Goal: Communication & Community: Connect with others

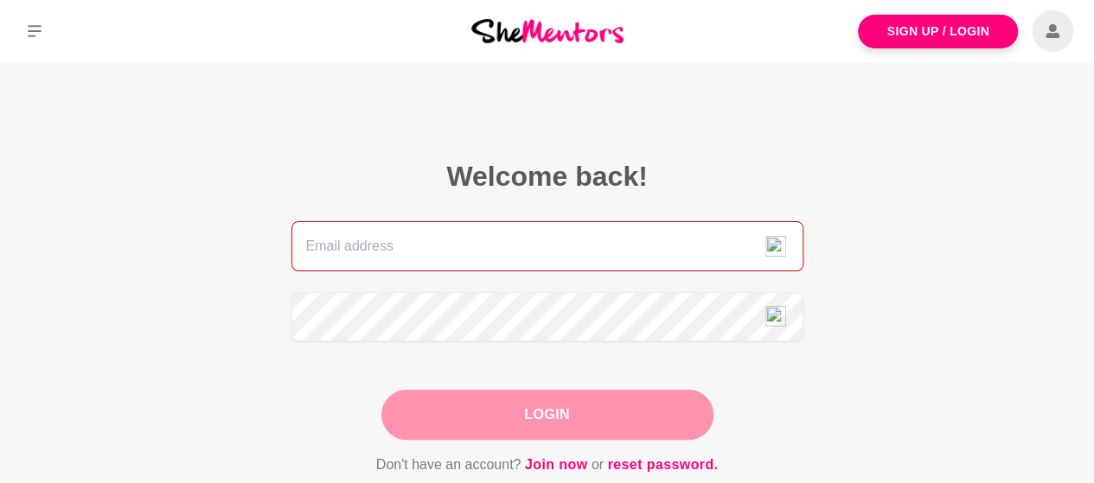
click at [417, 262] on input "email" at bounding box center [547, 246] width 512 height 50
type input "[PERSON_NAME][EMAIL_ADDRESS][DOMAIN_NAME]"
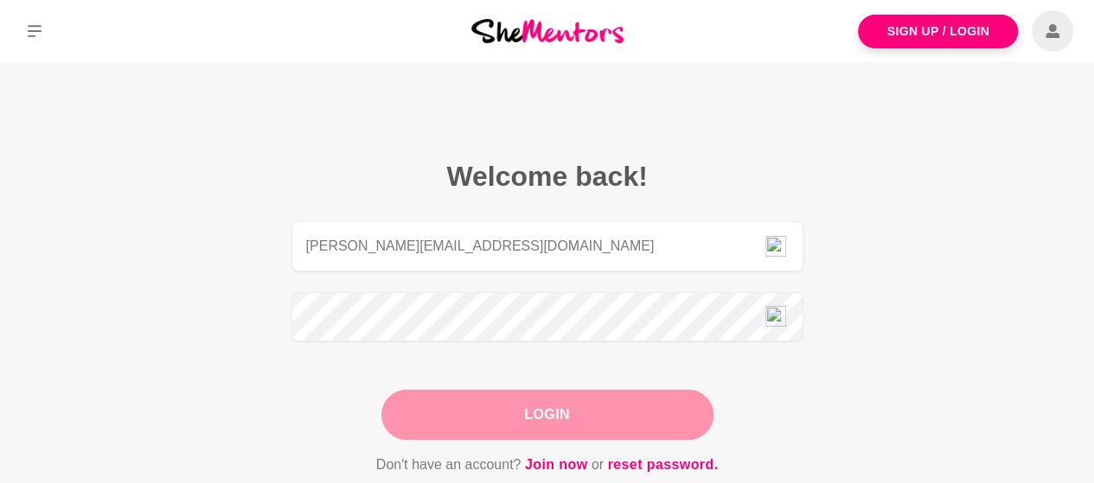
click at [417, 423] on button "Login" at bounding box center [547, 415] width 332 height 50
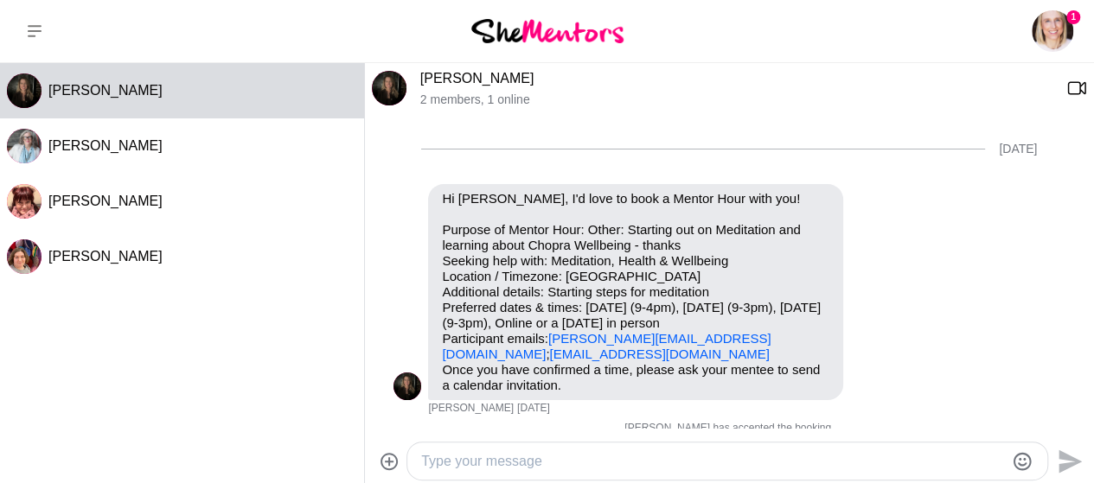
scroll to position [1629, 0]
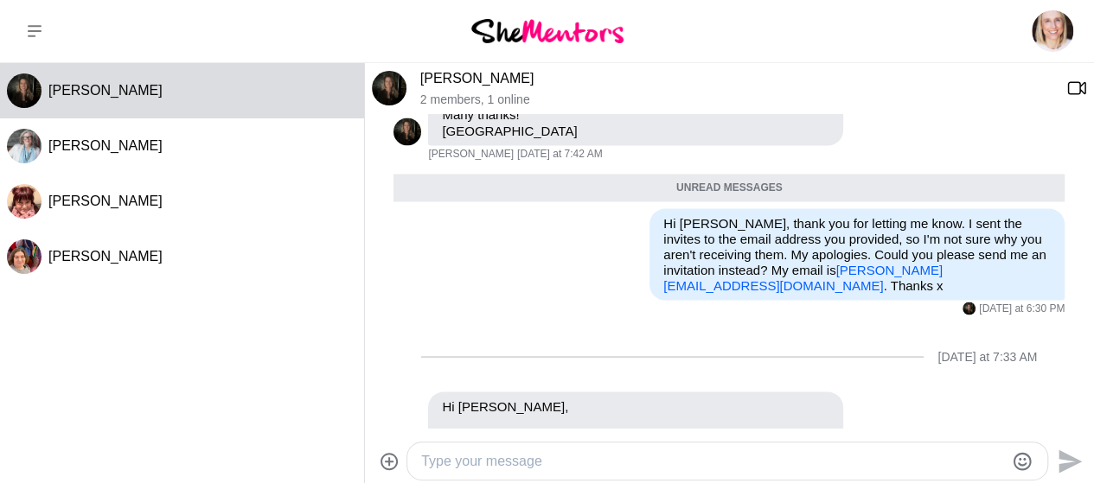
click at [531, 463] on textarea "Type your message" at bounding box center [712, 461] width 583 height 21
click at [654, 469] on textarea "Good morning, [PERSON_NAME], Thank" at bounding box center [712, 461] width 583 height 21
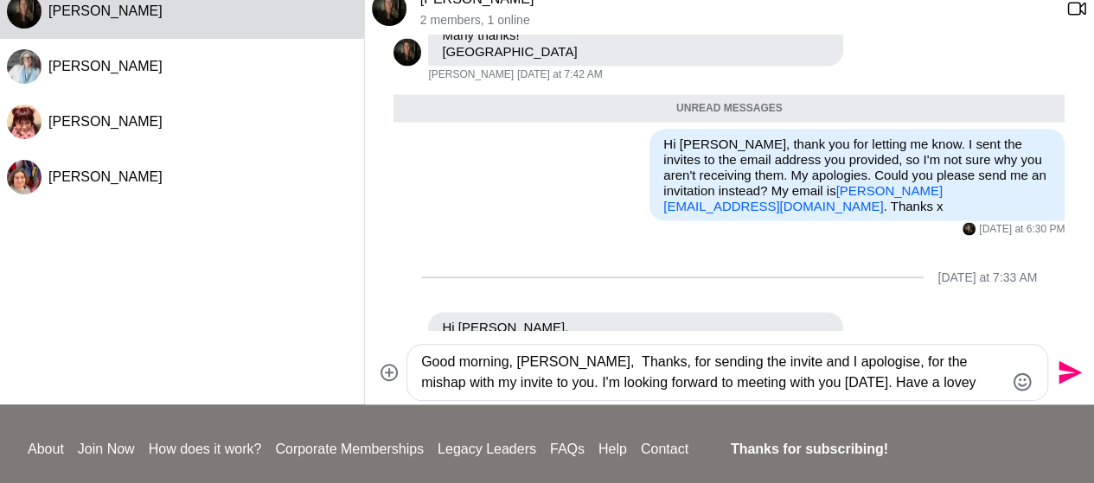
scroll to position [83, 0]
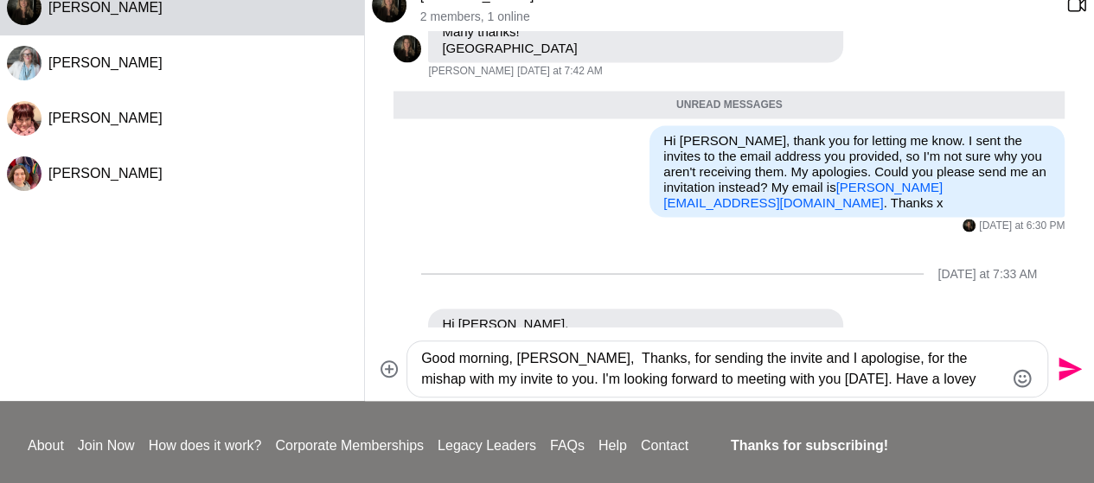
type textarea "Good morning, [PERSON_NAME], Thanks, for sending the invite and I apologise, fo…"
click at [1065, 363] on icon "Send" at bounding box center [1069, 369] width 23 height 23
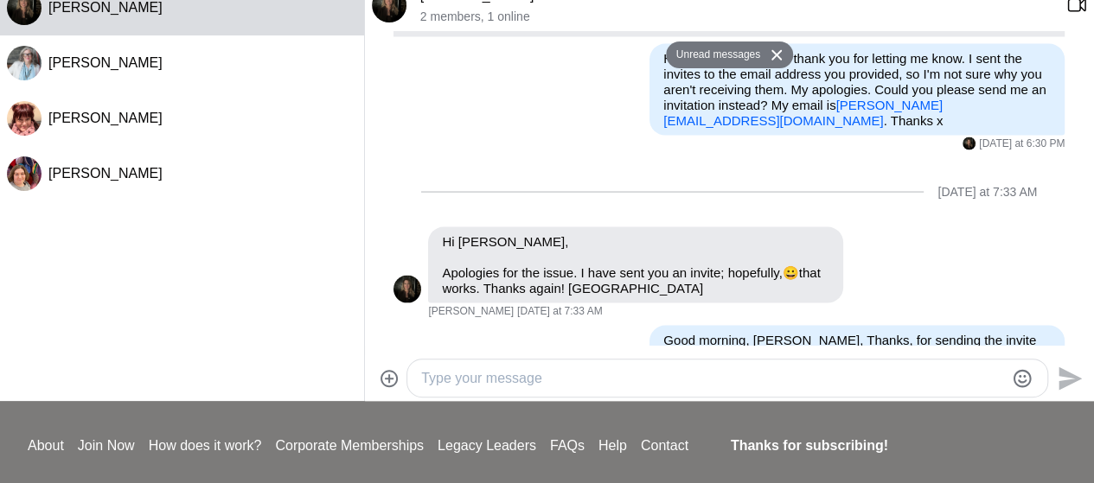
scroll to position [0, 0]
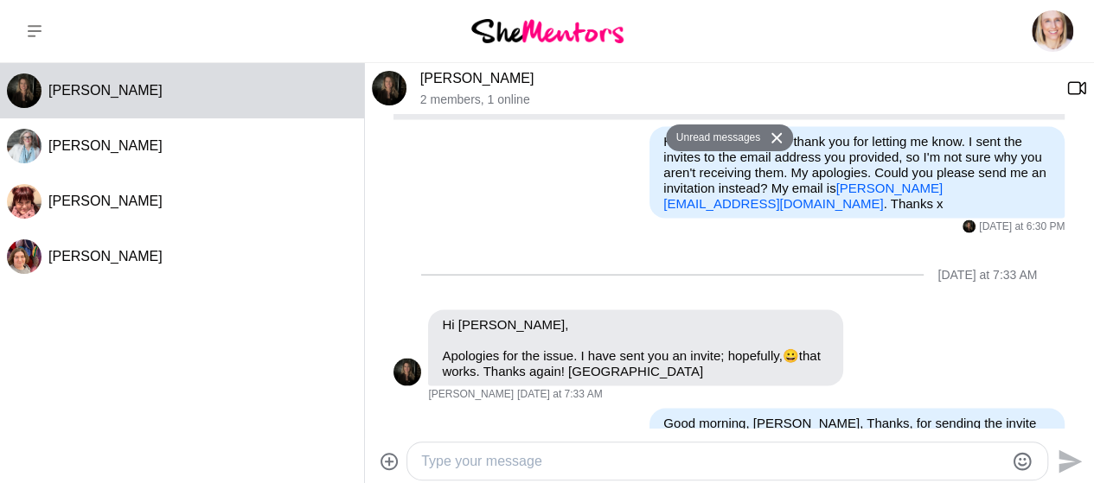
click at [575, 30] on img at bounding box center [547, 30] width 152 height 23
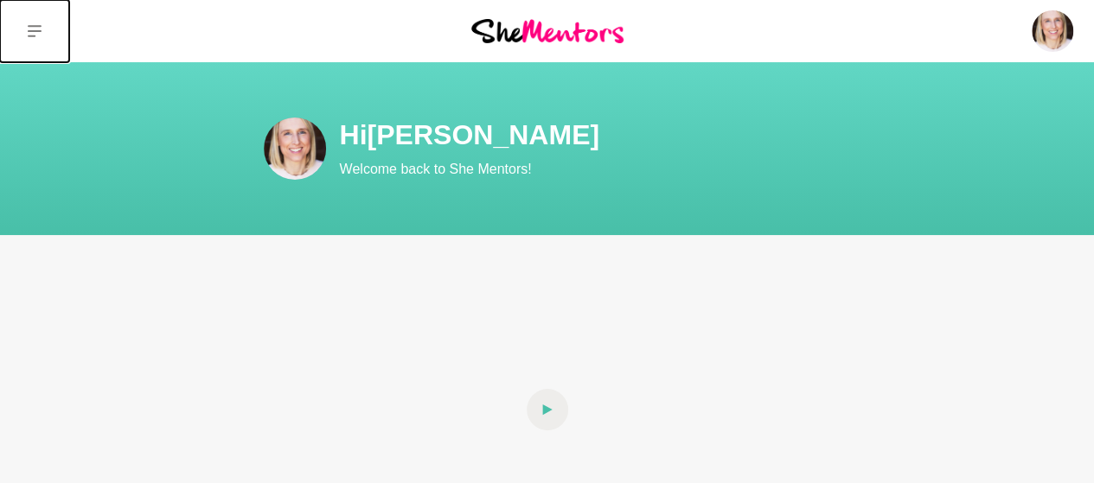
click at [41, 28] on button at bounding box center [34, 31] width 69 height 62
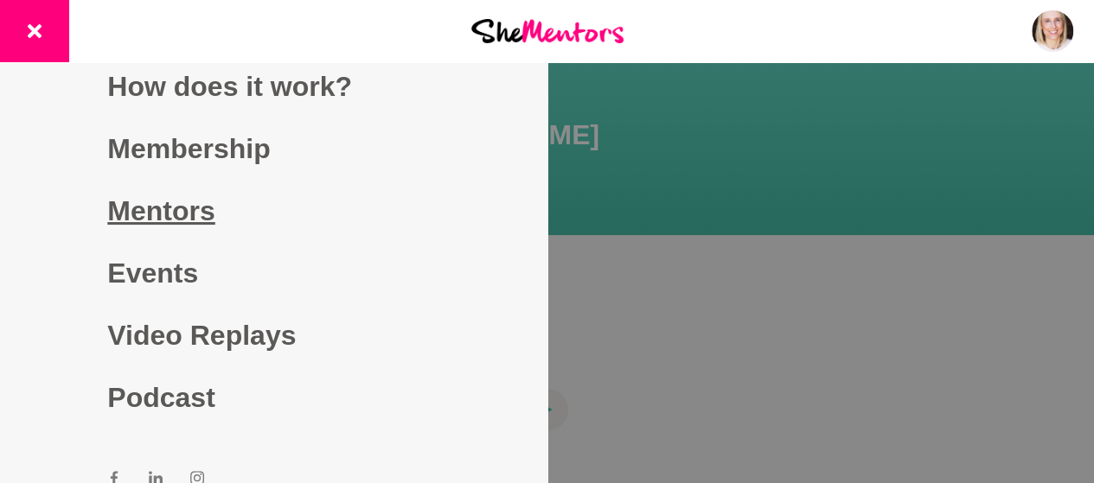
click at [148, 202] on link "Mentors" at bounding box center [273, 211] width 332 height 62
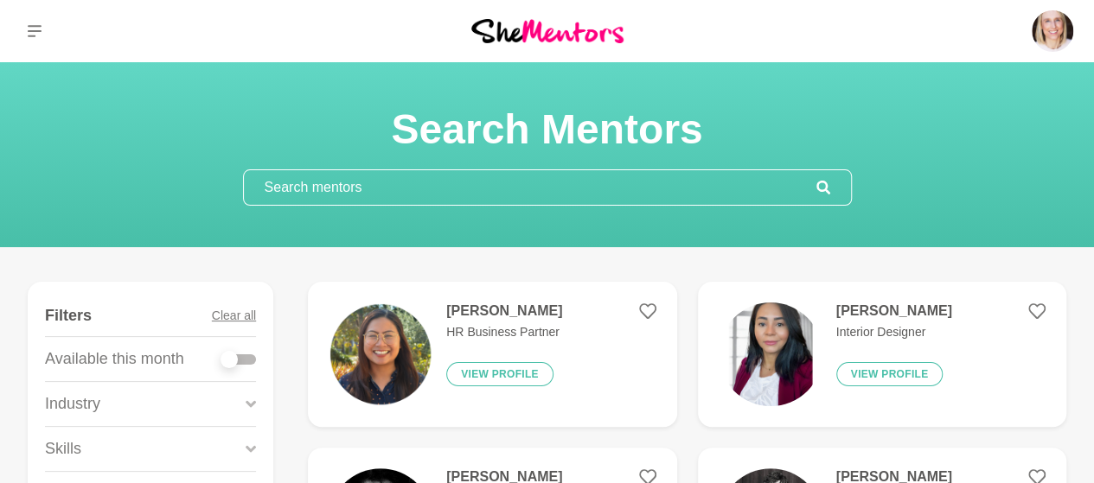
click at [323, 194] on input "text" at bounding box center [530, 187] width 572 height 35
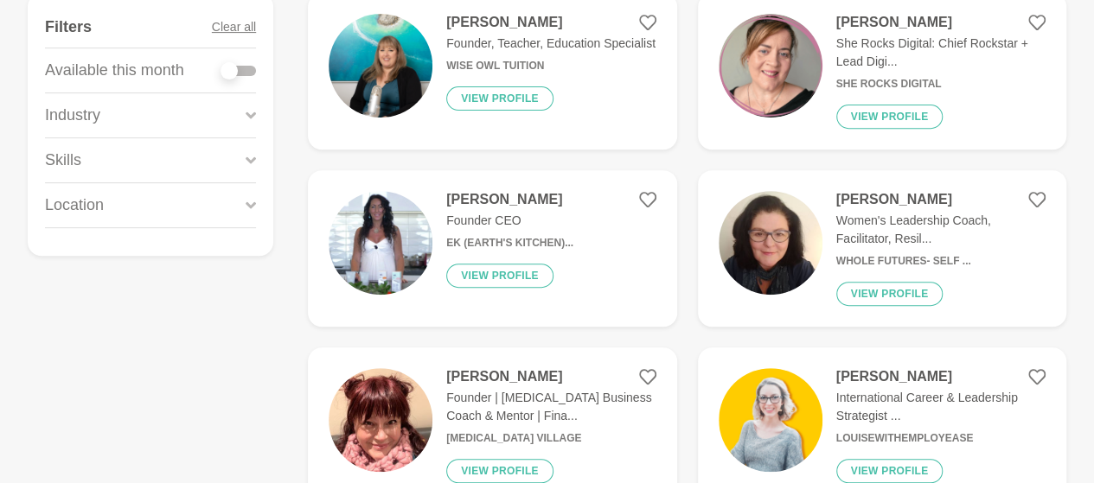
scroll to position [214, 0]
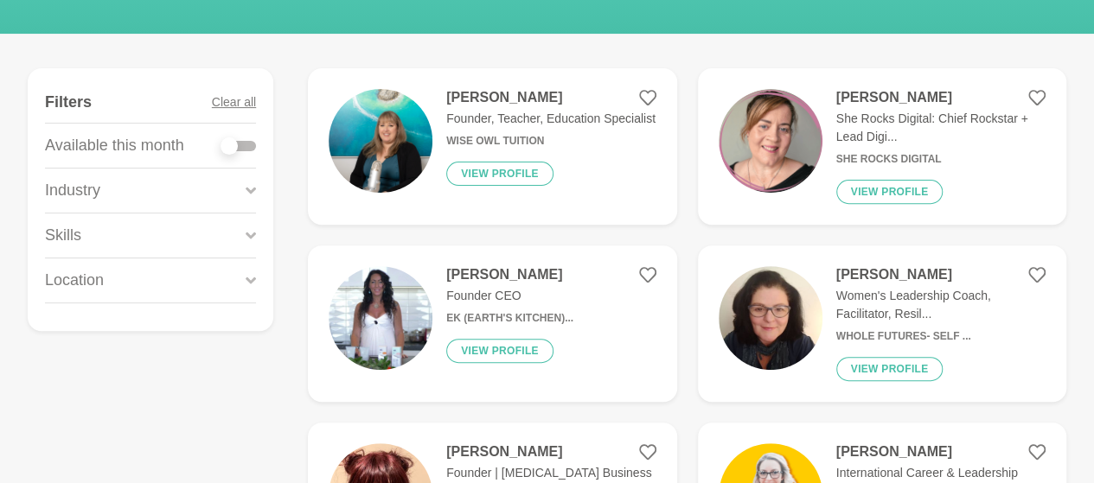
type input "Google"
click at [914, 116] on p "She Rocks Digital: Chief Rockstar + Lead Digi..." at bounding box center [940, 128] width 209 height 36
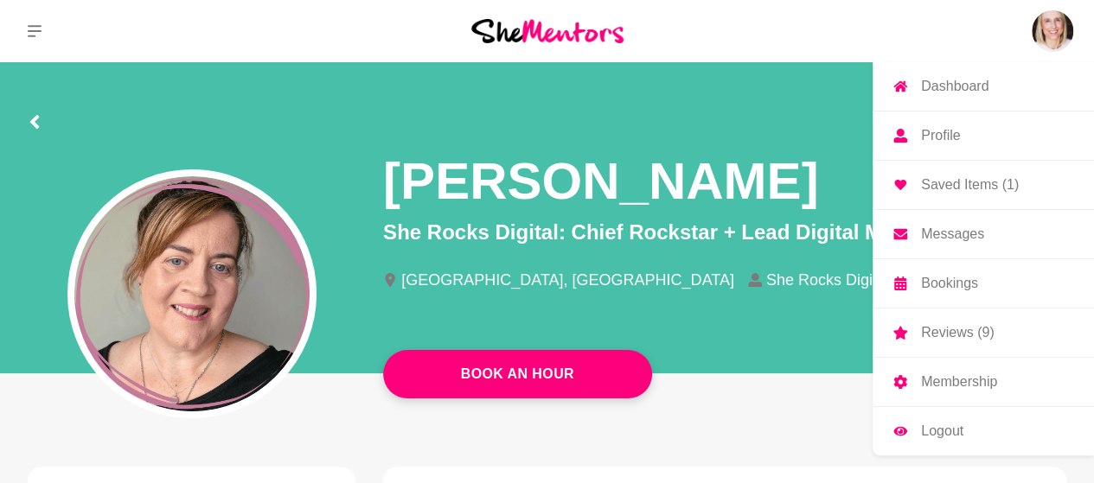
click at [1046, 29] on img at bounding box center [1051, 30] width 41 height 41
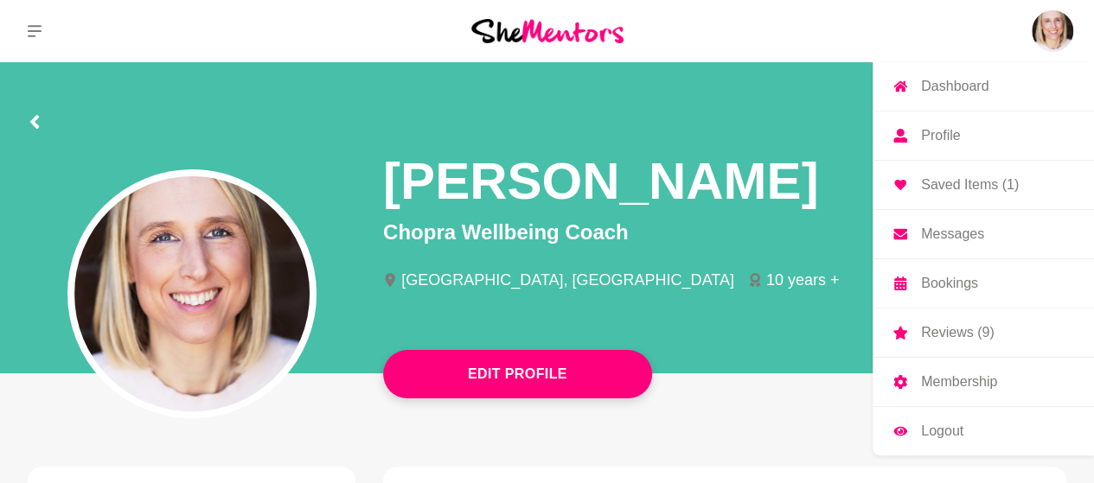
click at [940, 428] on p "Logout" at bounding box center [942, 431] width 42 height 14
